Goal: Check status: Check status

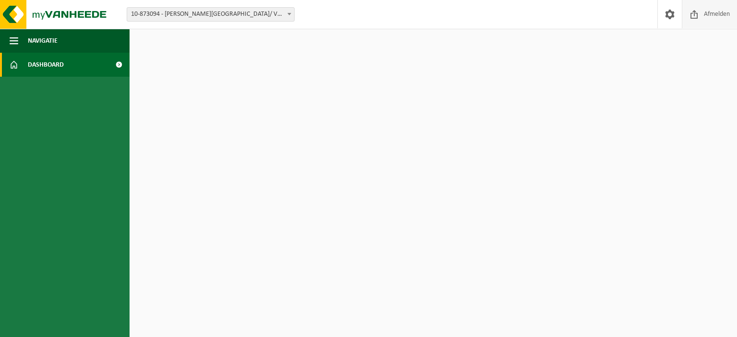
click at [698, 11] on span at bounding box center [694, 14] width 14 height 28
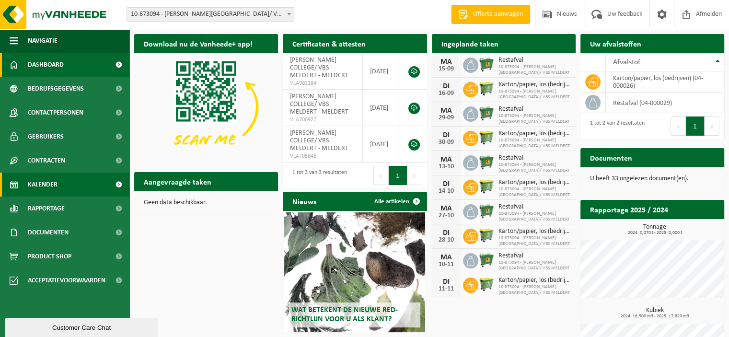
click at [67, 179] on link "Kalender" at bounding box center [64, 185] width 129 height 24
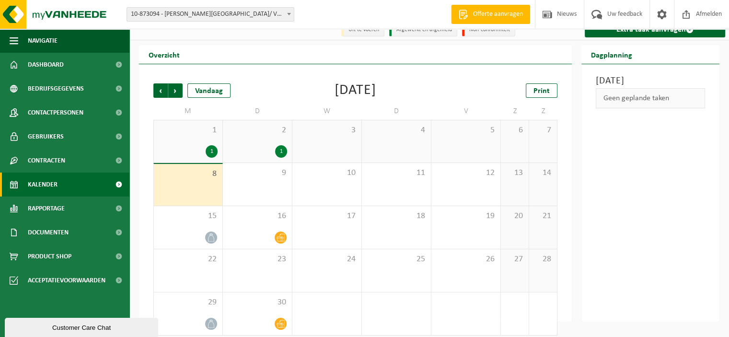
scroll to position [18, 0]
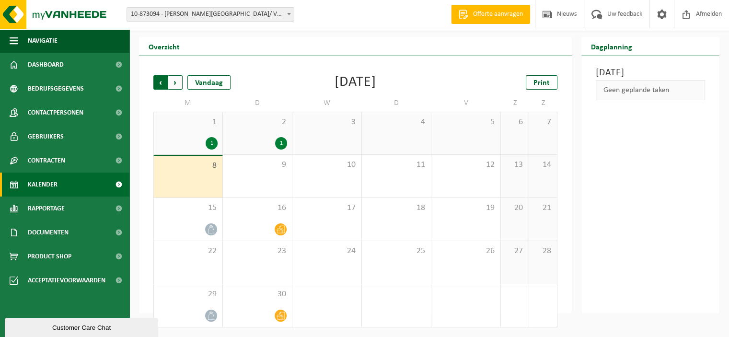
click at [174, 82] on span "Volgende" at bounding box center [175, 82] width 14 height 14
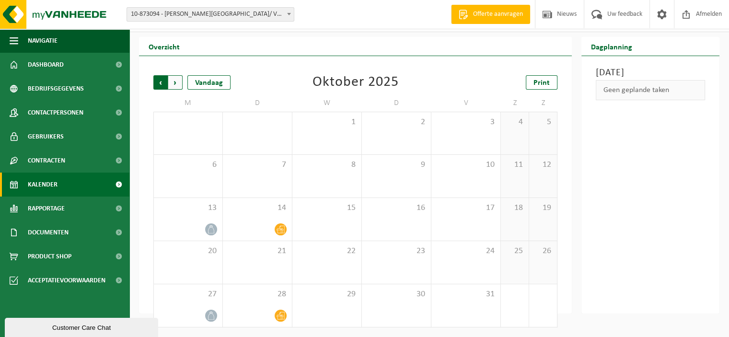
click at [176, 84] on span "Volgende" at bounding box center [175, 82] width 14 height 14
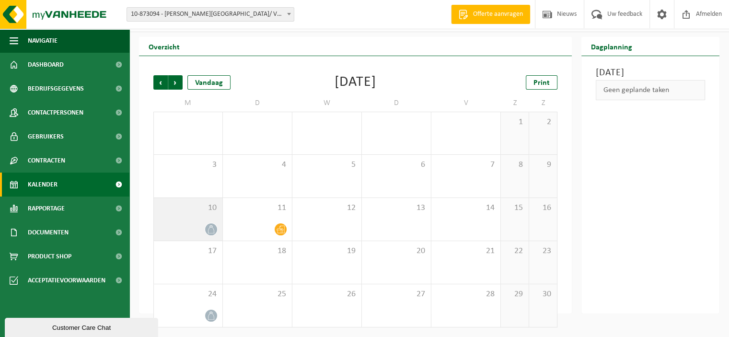
click at [211, 229] on icon at bounding box center [211, 229] width 8 height 8
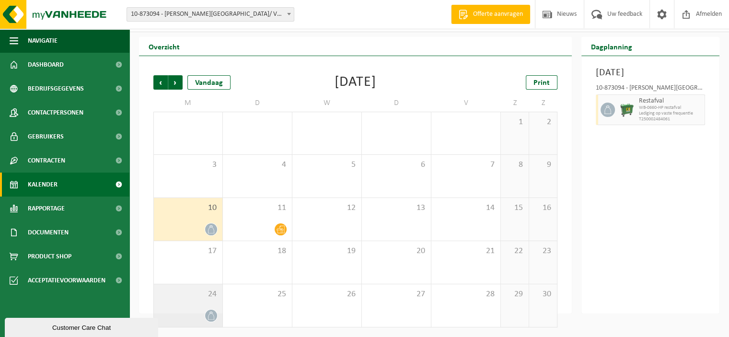
click at [210, 313] on icon at bounding box center [211, 316] width 6 height 8
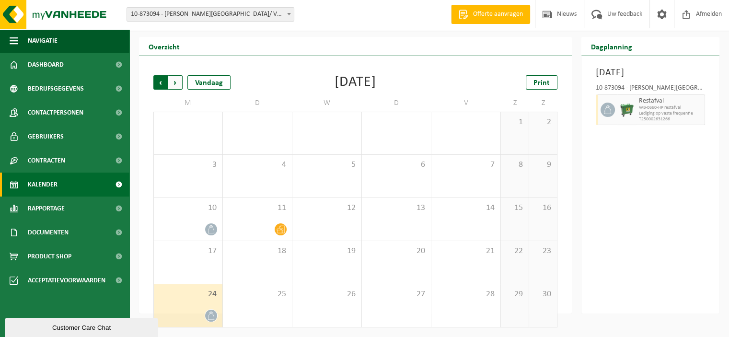
click at [176, 81] on span "Volgende" at bounding box center [175, 82] width 14 height 14
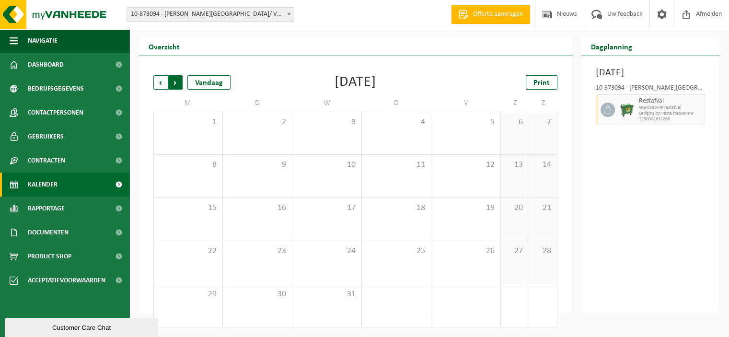
click at [158, 81] on span "Vorige" at bounding box center [160, 82] width 14 height 14
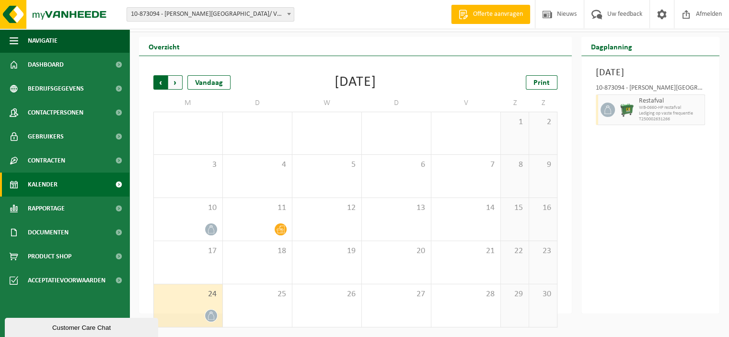
click at [179, 82] on span "Volgende" at bounding box center [175, 82] width 14 height 14
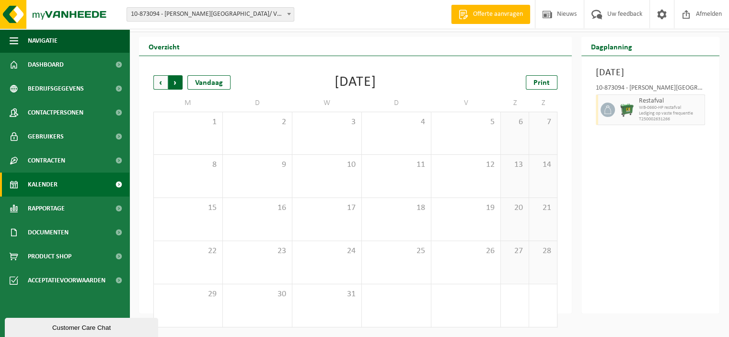
click at [161, 87] on span "Vorige" at bounding box center [160, 82] width 14 height 14
